Goal: Information Seeking & Learning: Check status

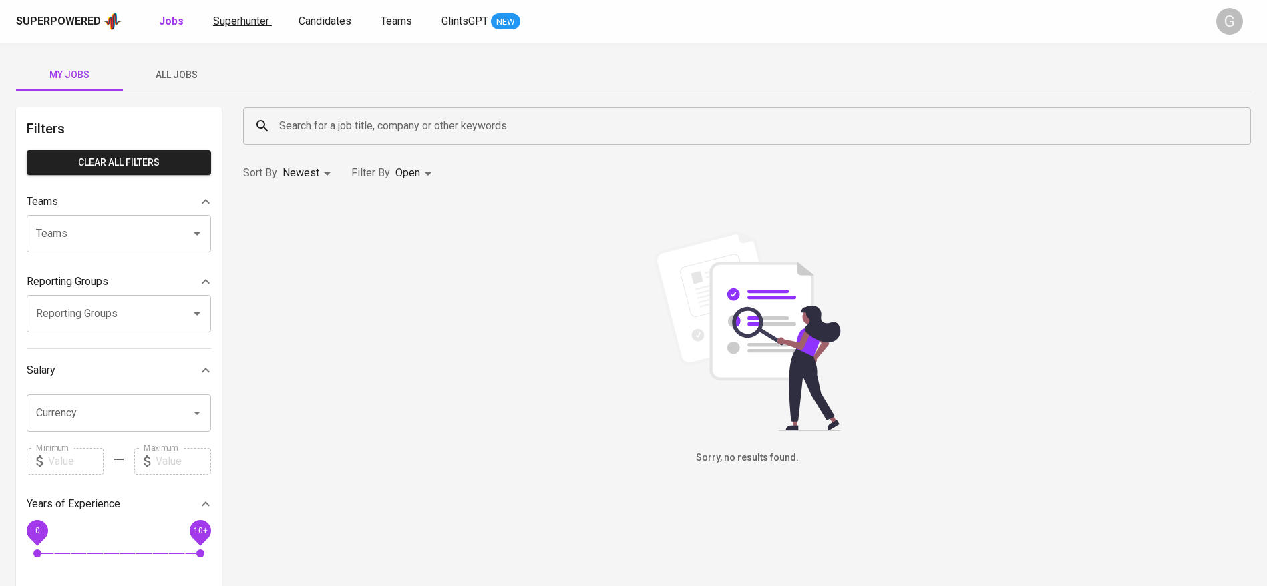
click at [236, 23] on span "Superhunter" at bounding box center [241, 21] width 56 height 13
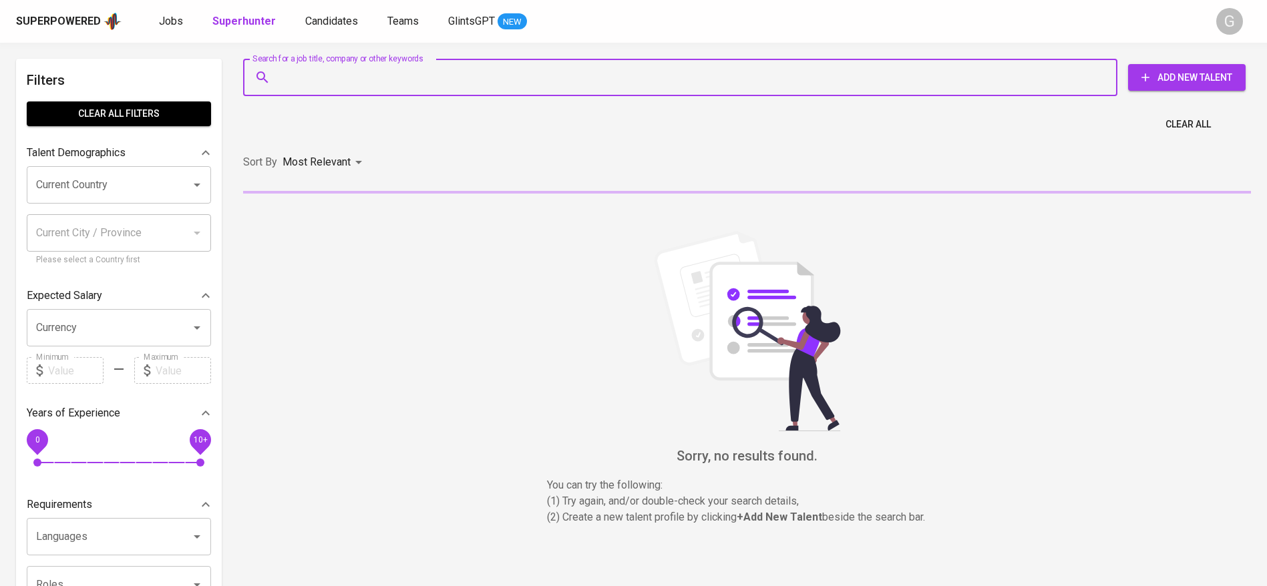
click at [393, 87] on input "Search for a job title, company or other keywords" at bounding box center [683, 77] width 815 height 25
paste input "[EMAIL_ADDRESS][DOMAIN_NAME]"
type input "[EMAIL_ADDRESS][DOMAIN_NAME]"
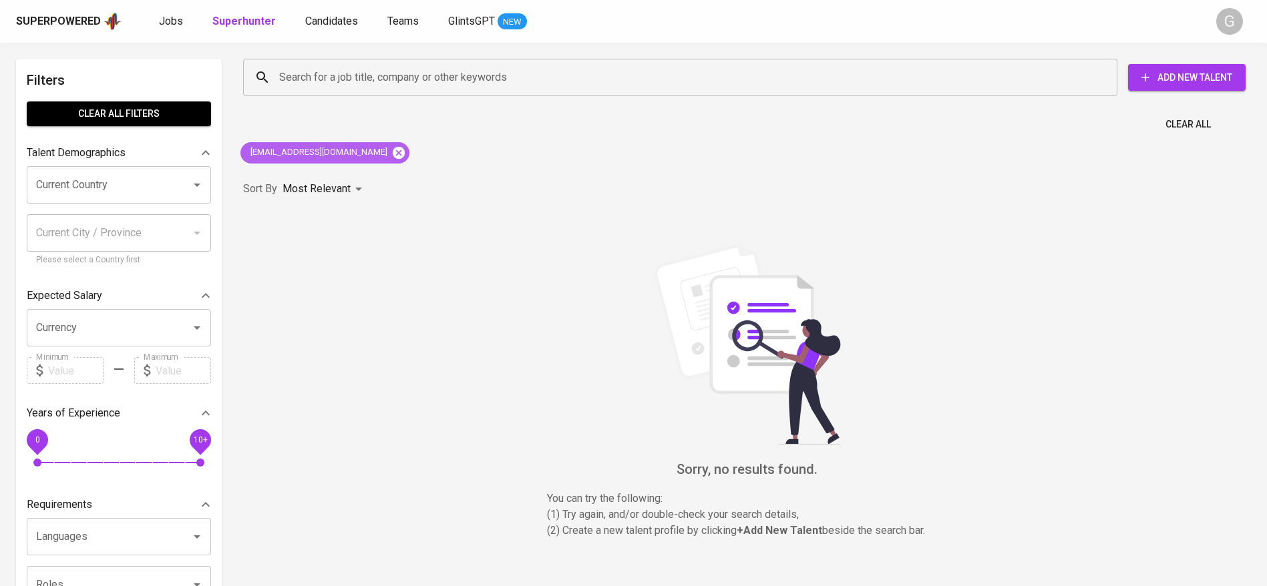
click at [391, 154] on icon at bounding box center [398, 153] width 15 height 15
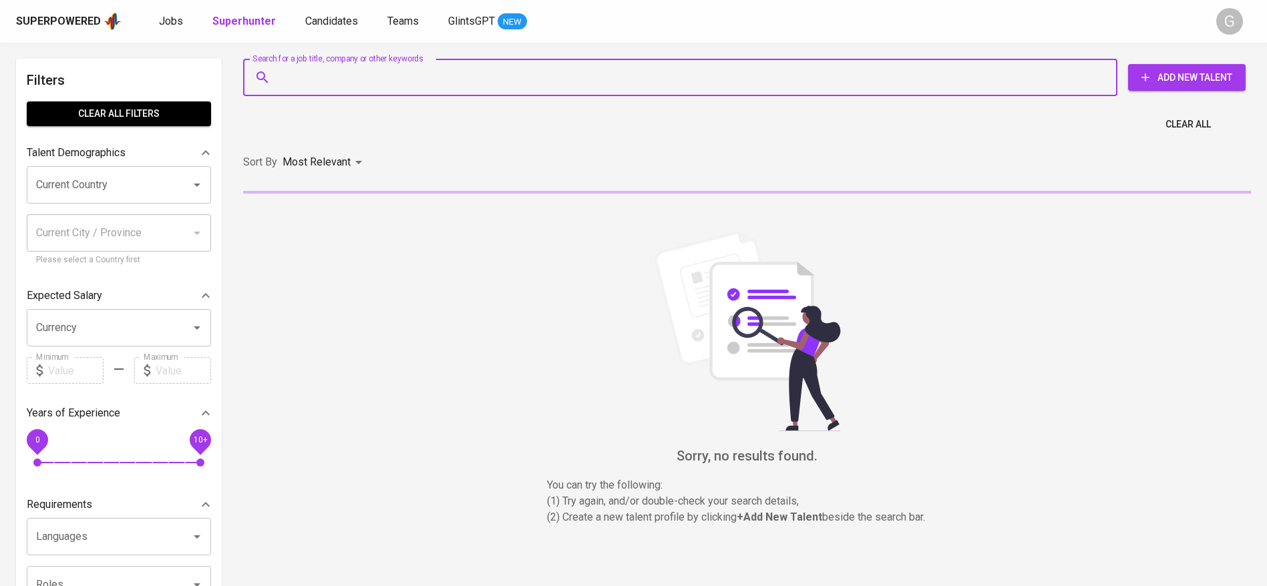
click at [389, 84] on input "Search for a job title, company or other keywords" at bounding box center [683, 77] width 815 height 25
paste input "[EMAIL_ADDRESS][DOMAIN_NAME]"
type input "[EMAIL_ADDRESS][DOMAIN_NAME]"
